Goal: Task Accomplishment & Management: Complete application form

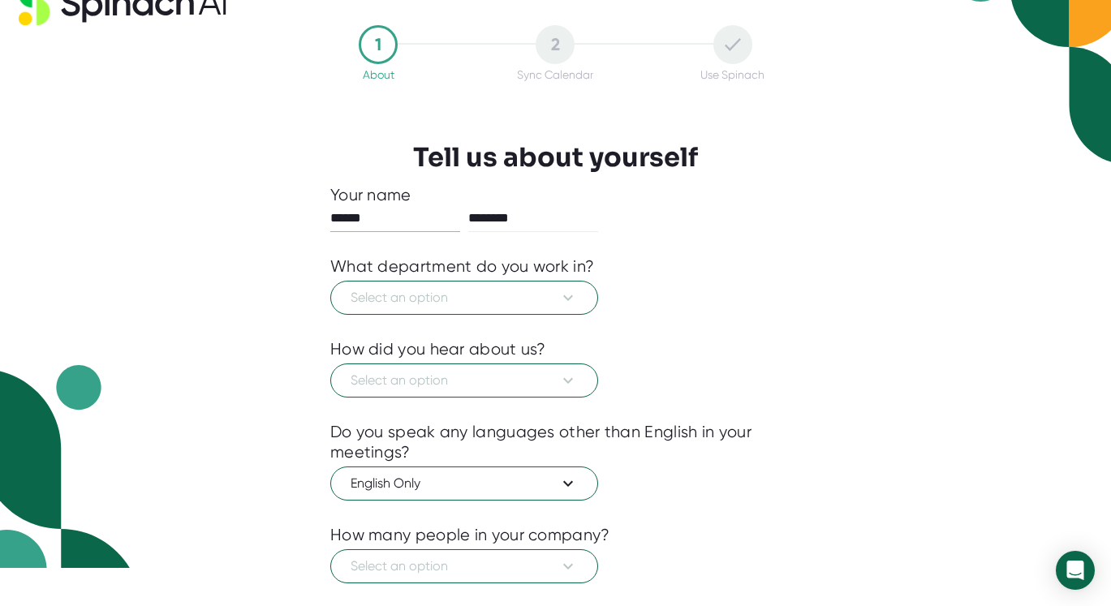
scroll to position [53, 0]
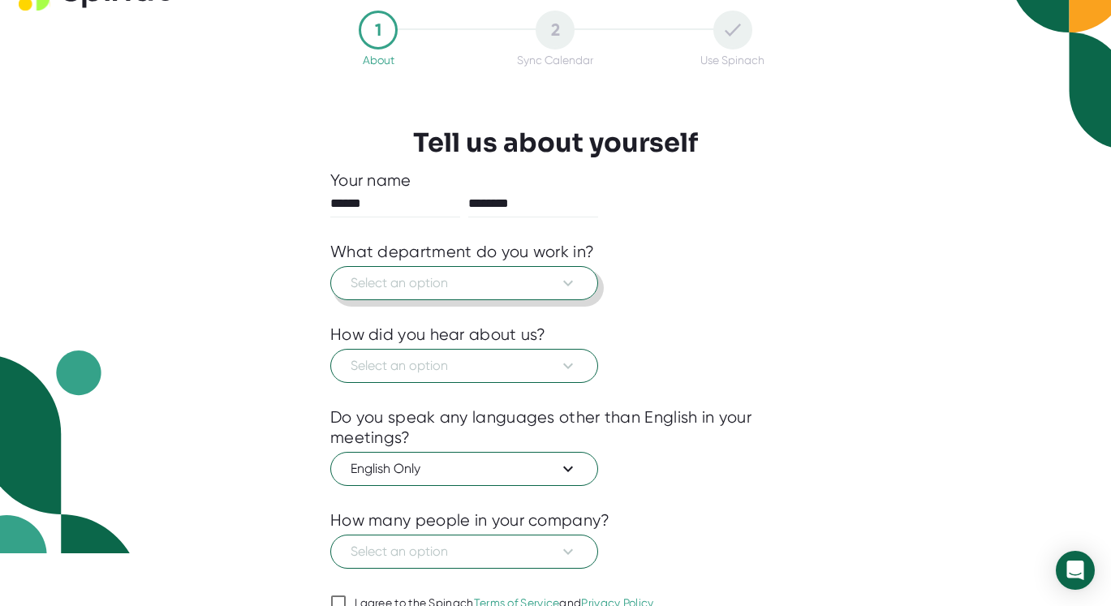
click at [570, 283] on icon at bounding box center [568, 284] width 10 height 6
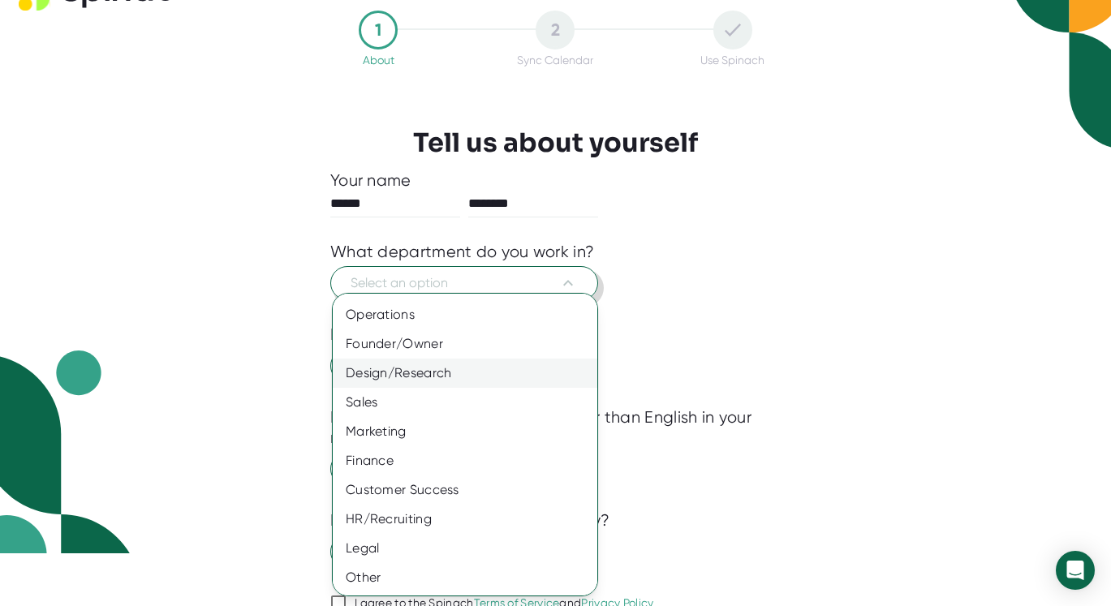
scroll to position [84, 0]
click at [391, 574] on div "Other" at bounding box center [465, 577] width 265 height 29
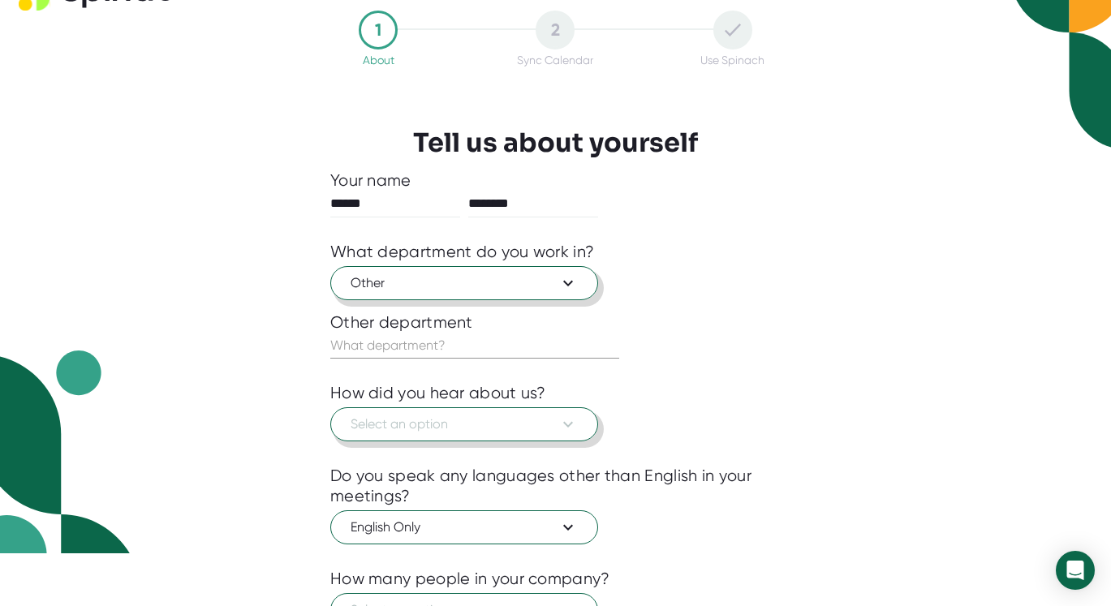
click at [576, 423] on icon at bounding box center [568, 424] width 19 height 19
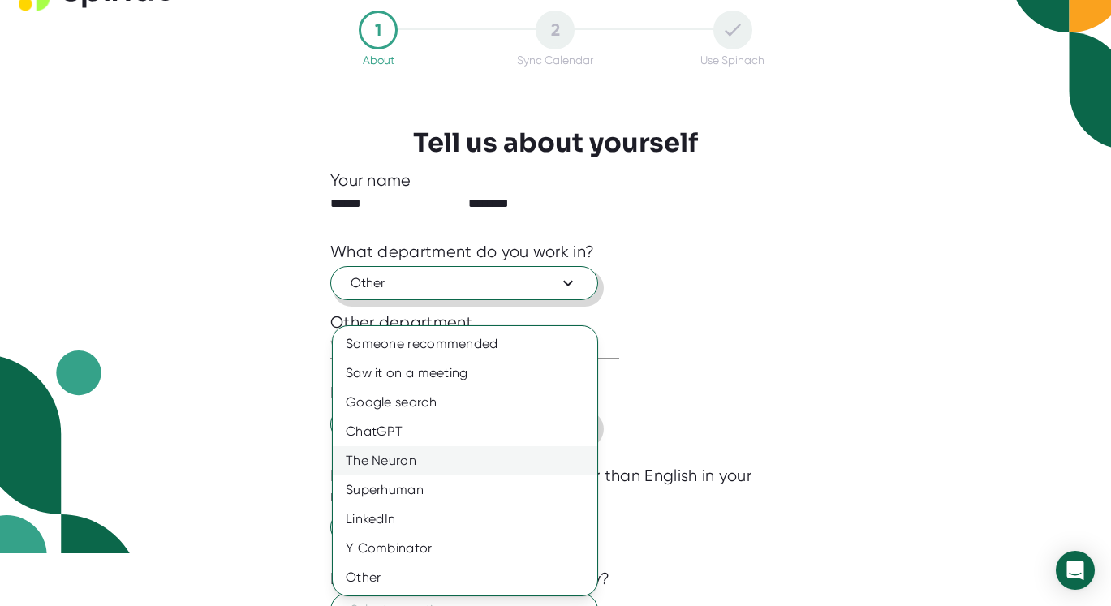
click at [496, 455] on div "The Neuron" at bounding box center [465, 460] width 265 height 29
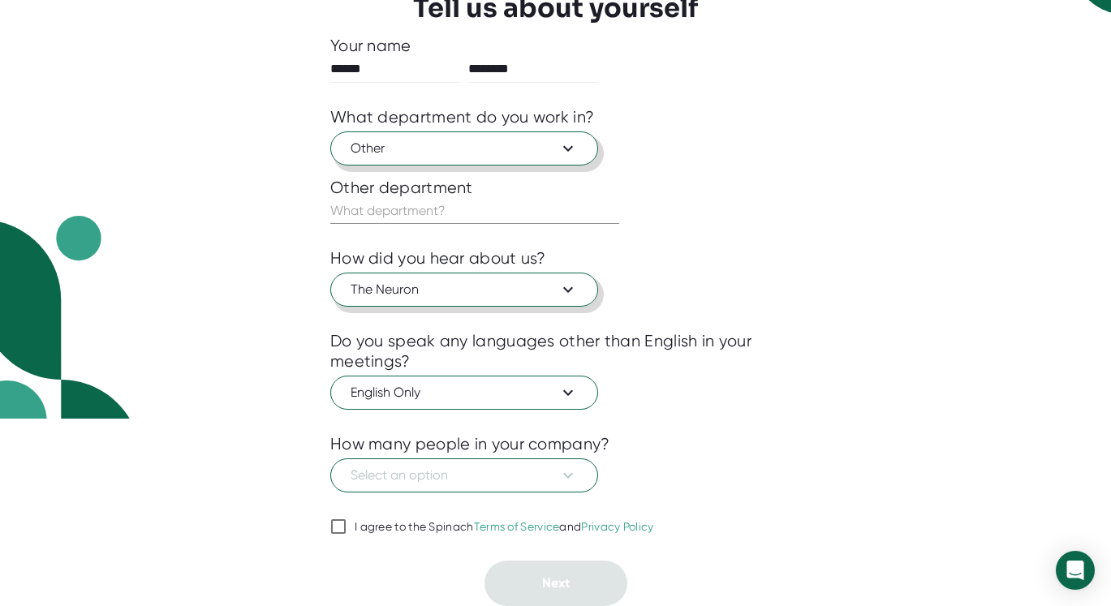
scroll to position [188, 0]
click at [572, 395] on icon at bounding box center [568, 392] width 19 height 19
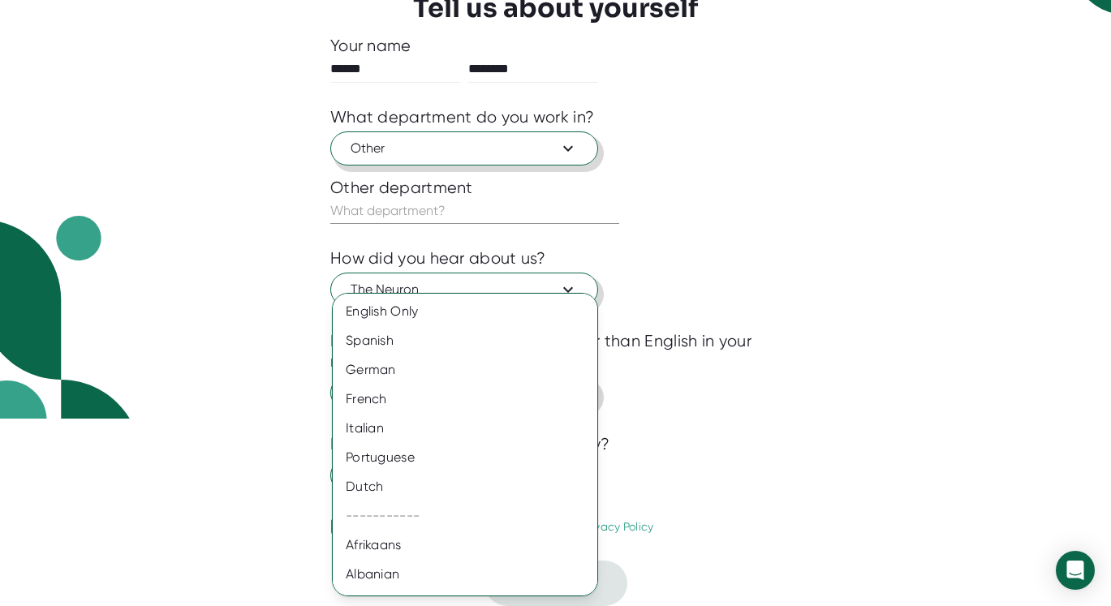
click at [726, 408] on div at bounding box center [555, 303] width 1111 height 606
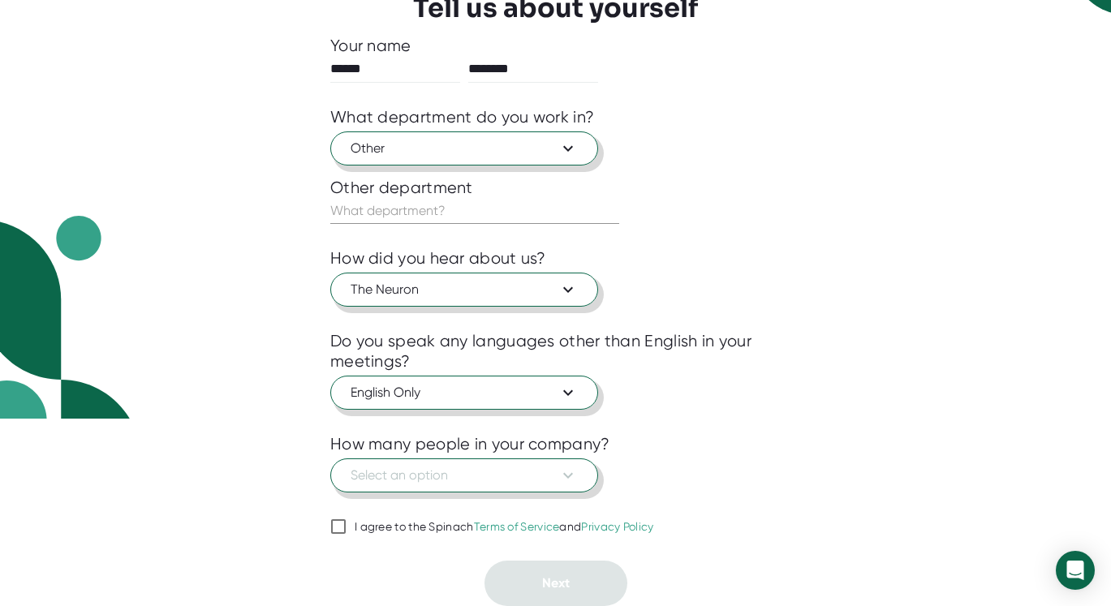
click at [563, 473] on icon at bounding box center [568, 475] width 19 height 19
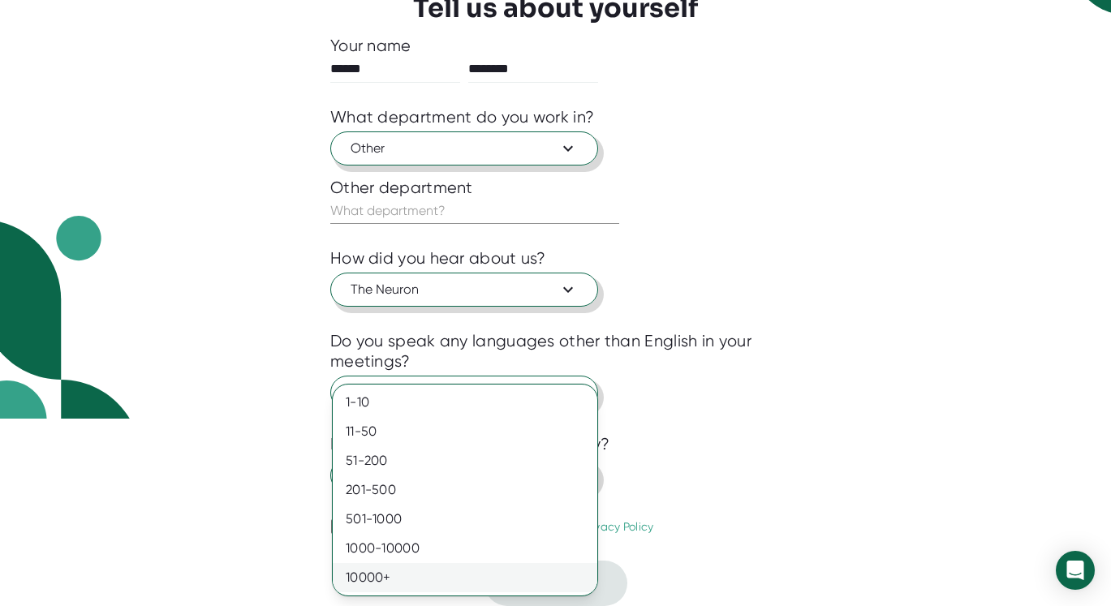
click at [469, 570] on div "10000+" at bounding box center [465, 577] width 265 height 29
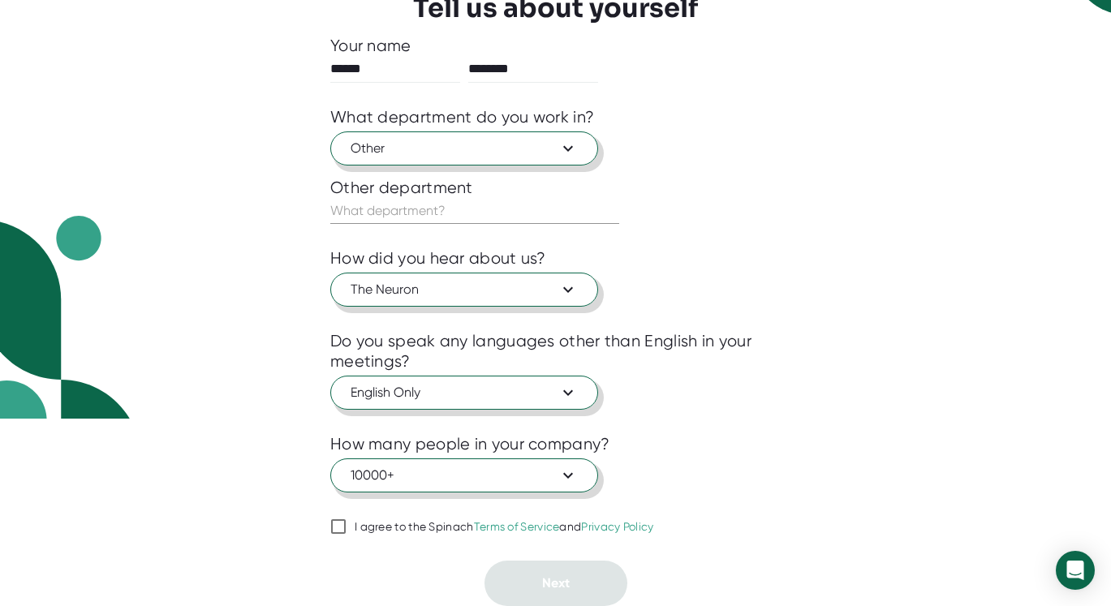
click at [339, 524] on input "I agree to the Spinach Terms of Service and Privacy Policy" at bounding box center [338, 526] width 16 height 19
checkbox input "true"
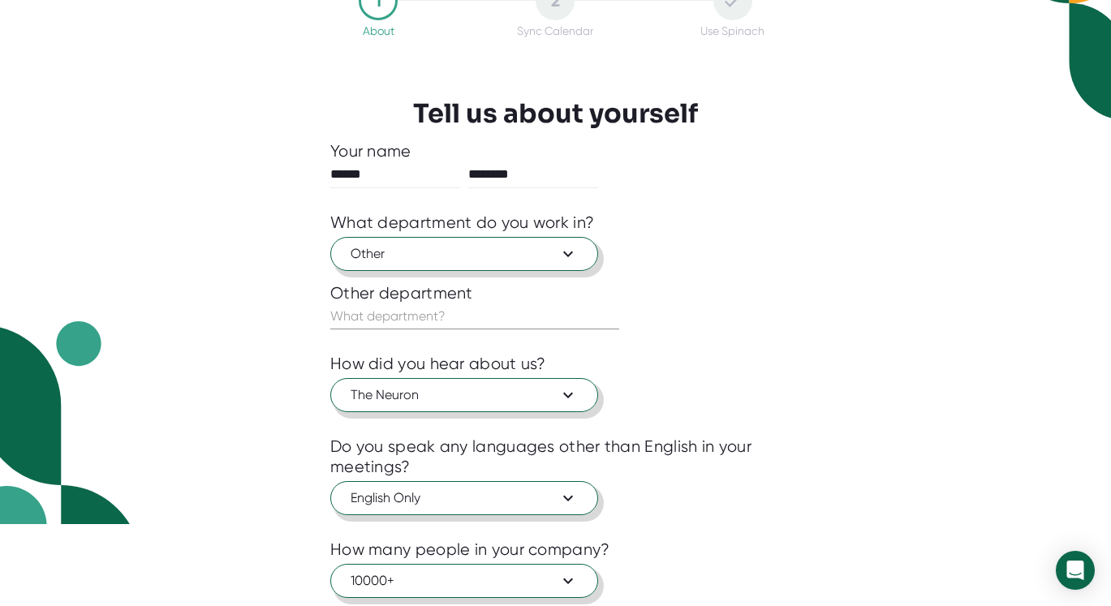
scroll to position [71, 0]
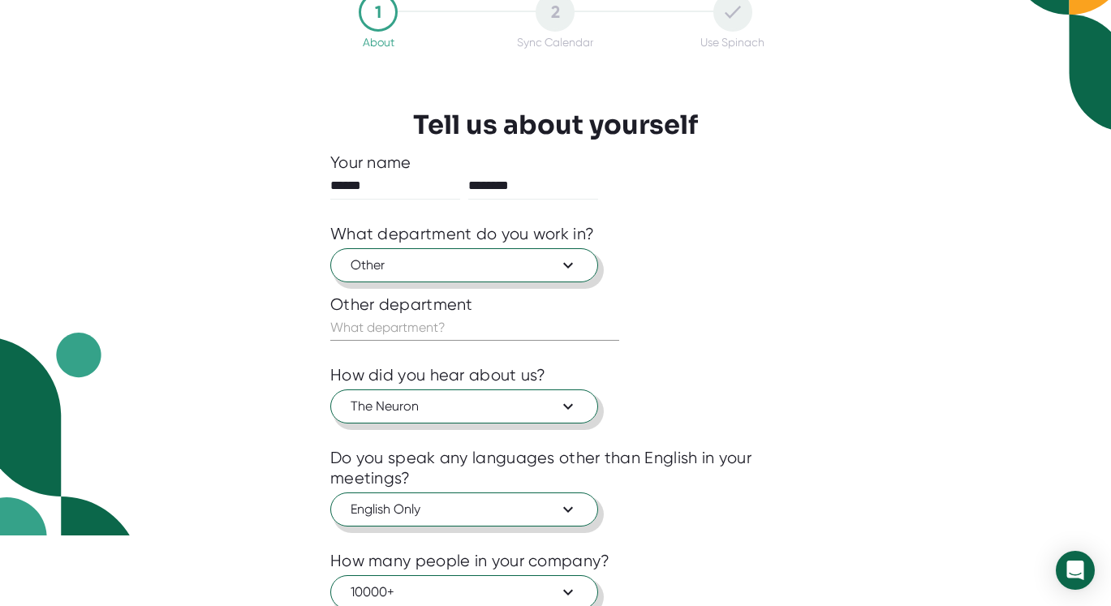
click at [452, 328] on input "text" at bounding box center [474, 328] width 289 height 26
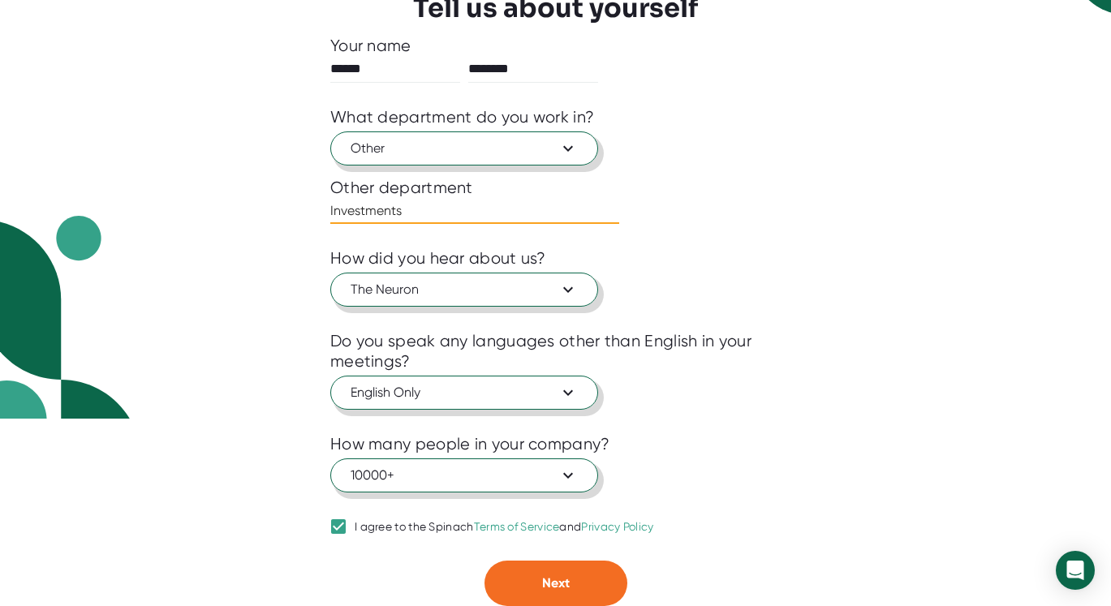
scroll to position [188, 0]
type input "Investments"
click at [575, 574] on button "Next" at bounding box center [556, 583] width 143 height 45
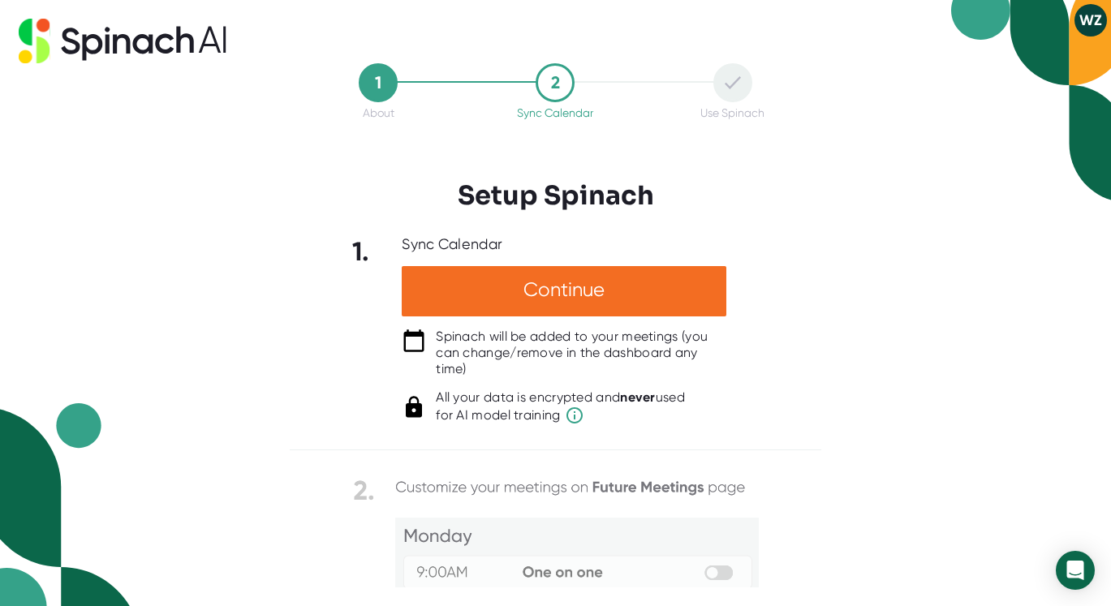
scroll to position [0, 0]
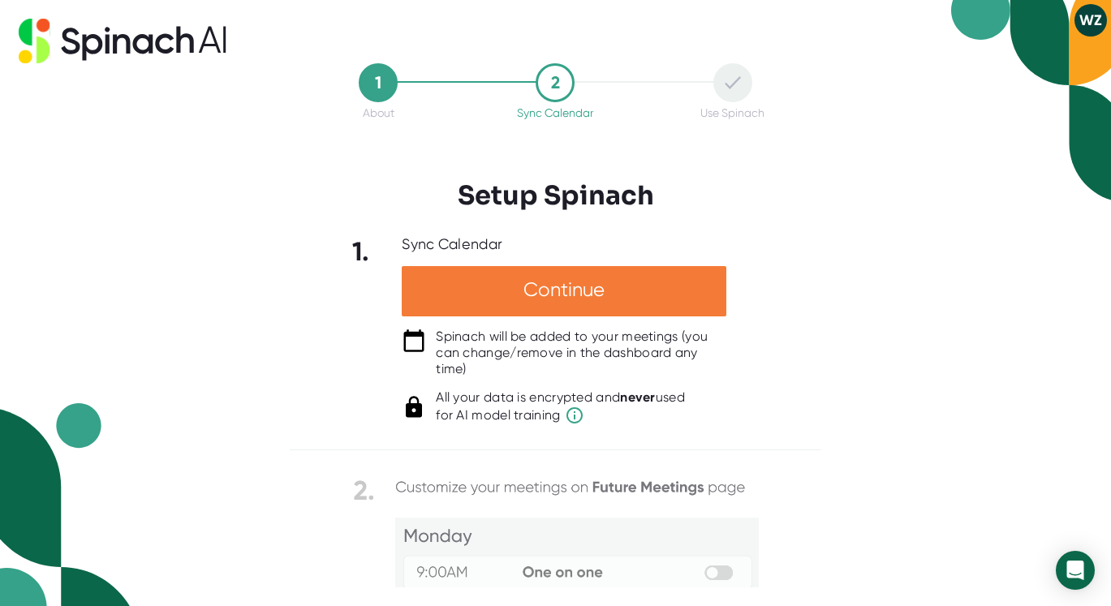
click at [585, 291] on div "Continue" at bounding box center [564, 291] width 325 height 50
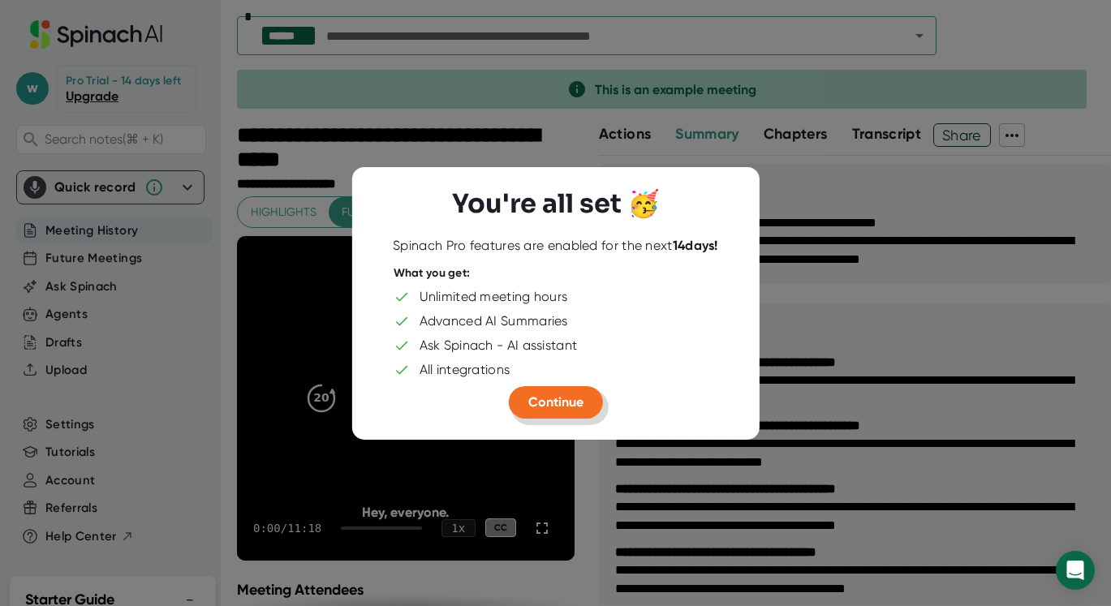
click at [567, 398] on span "Continue" at bounding box center [555, 401] width 55 height 15
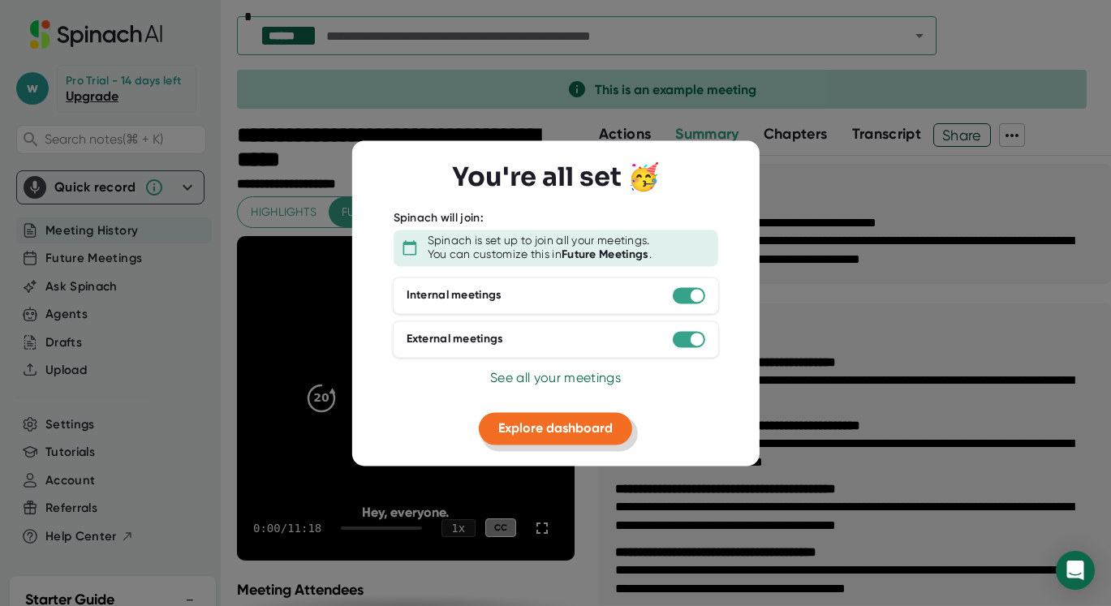
click at [601, 425] on span "Explore dashboard" at bounding box center [555, 428] width 114 height 15
